Goal: Find specific page/section: Find specific page/section

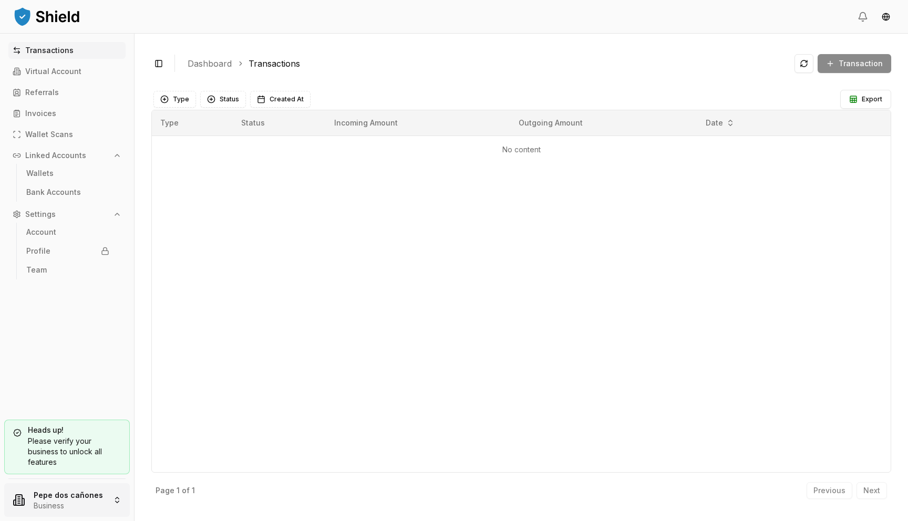
click at [87, 494] on html "Transactions Virtual Account Referrals Invoices Wallet Scans Linked Accounts Wa…" at bounding box center [454, 260] width 908 height 521
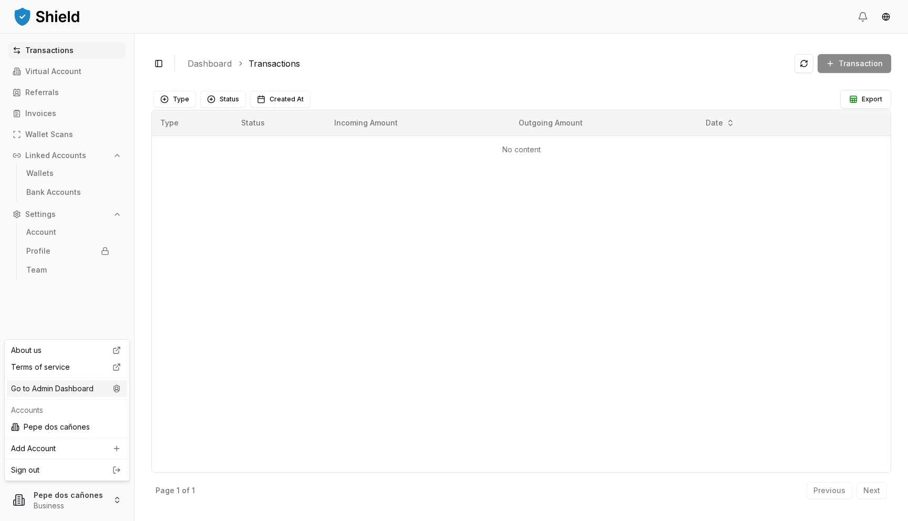
click at [81, 388] on div "Go to Admin Dashboard" at bounding box center [67, 388] width 120 height 17
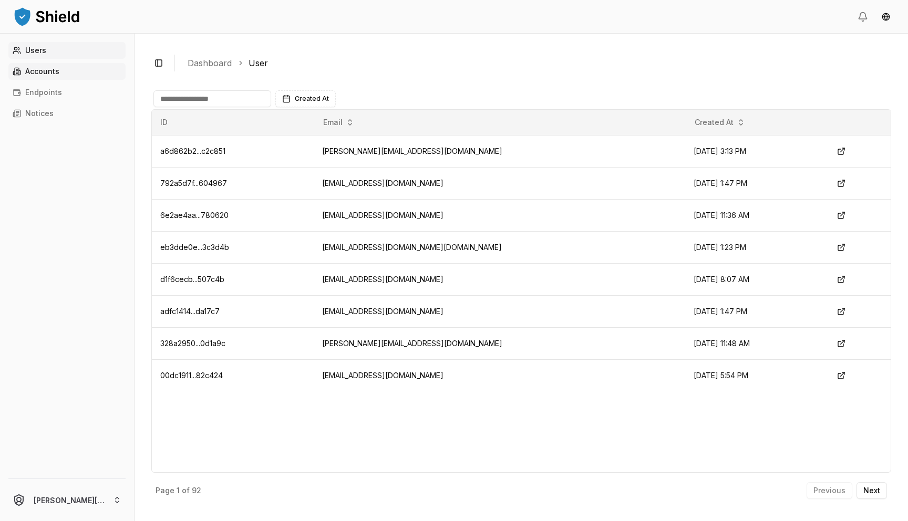
click at [75, 70] on link "Accounts" at bounding box center [66, 71] width 117 height 17
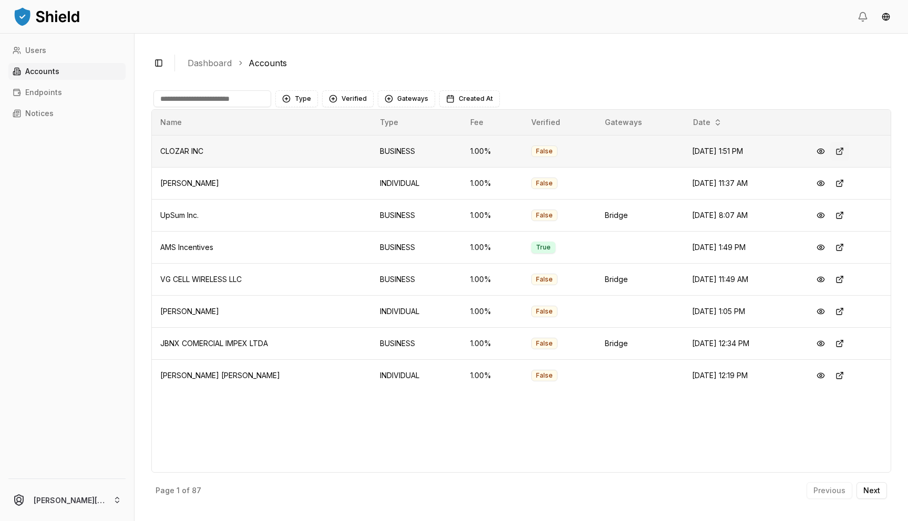
click at [841, 155] on button at bounding box center [839, 151] width 19 height 19
click at [846, 153] on button at bounding box center [839, 151] width 19 height 19
click at [879, 493] on p "Next" at bounding box center [871, 490] width 17 height 7
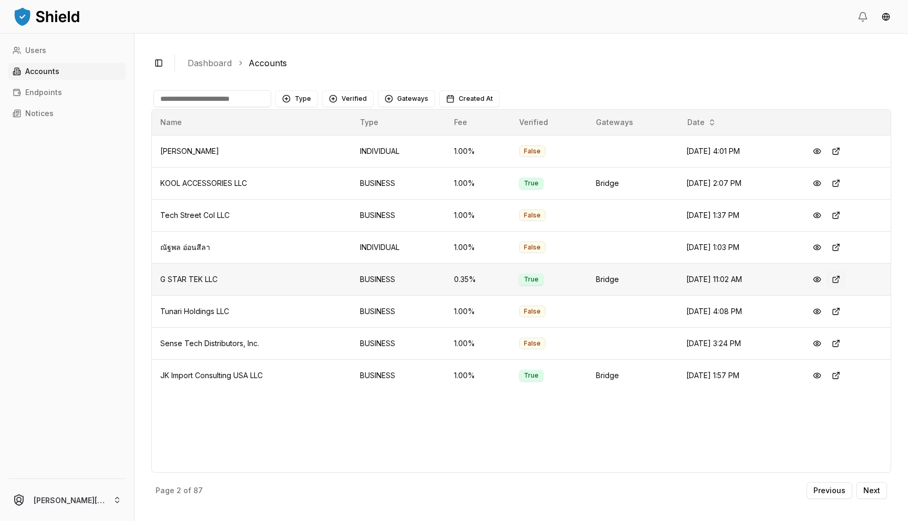
click at [838, 278] on button at bounding box center [836, 279] width 19 height 19
click at [843, 341] on button at bounding box center [836, 343] width 19 height 19
